Goal: Information Seeking & Learning: Understand process/instructions

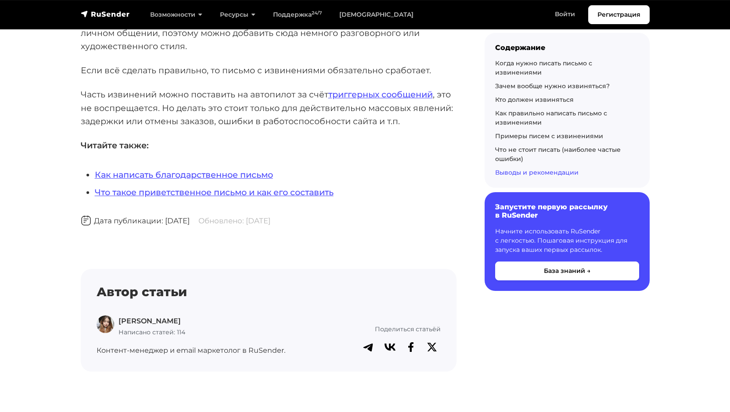
scroll to position [8705, 0]
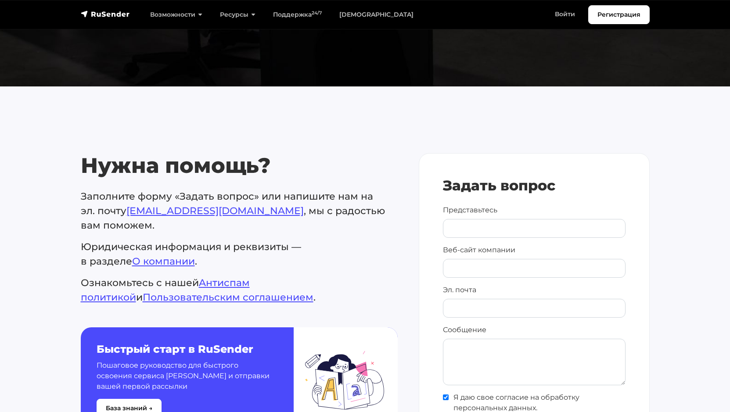
scroll to position [302, 0]
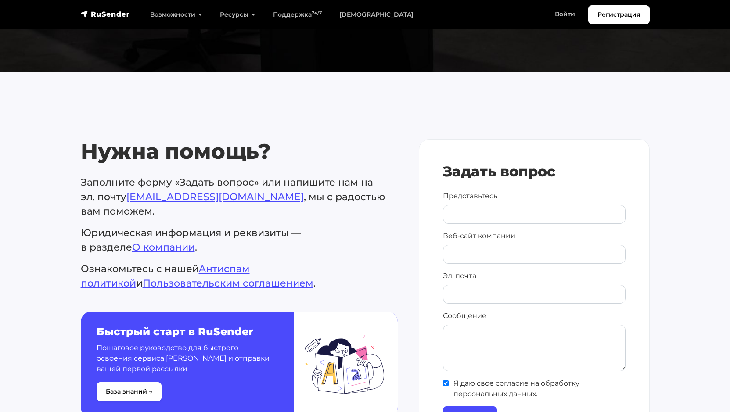
click at [169, 324] on div "Быстрый старт в RuSender Пошаговое руководство для быстрого освоения сервиса Ru…" at bounding box center [185, 365] width 208 height 106
